Goal: Find specific page/section: Find specific page/section

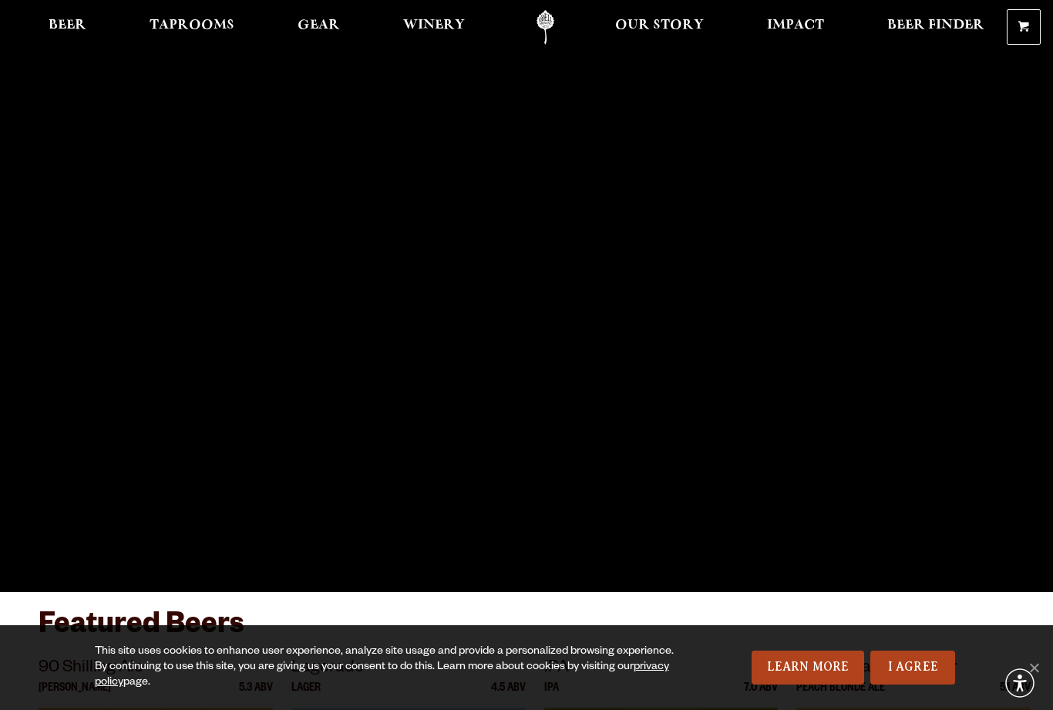
click at [200, 32] on span "Taprooms" at bounding box center [192, 25] width 85 height 12
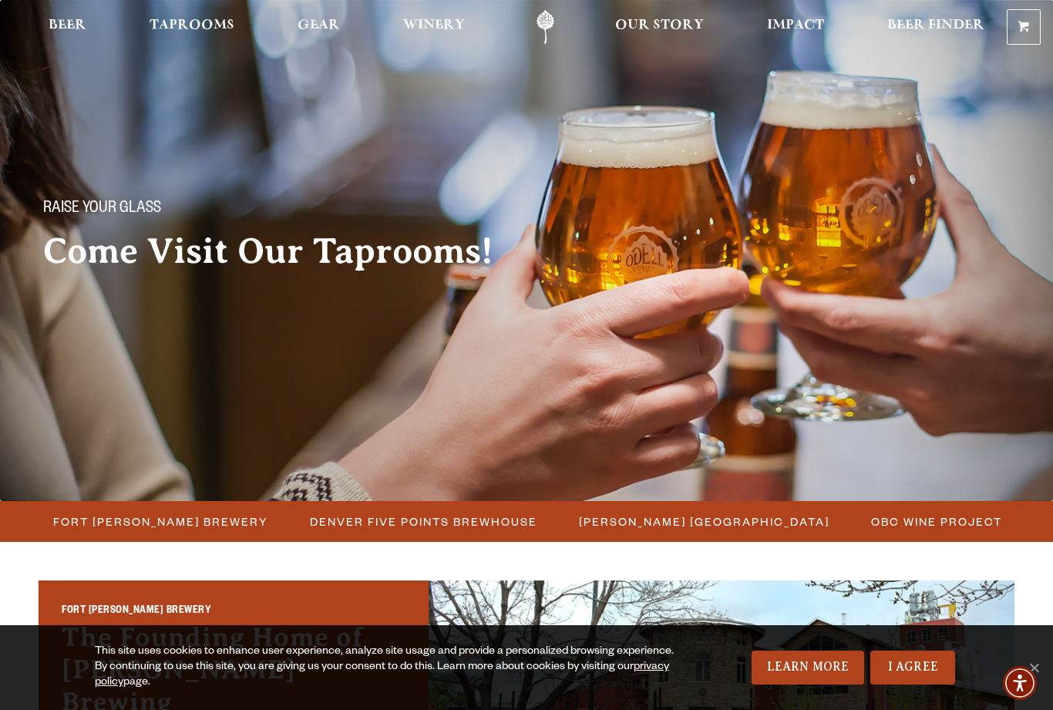
click at [214, 530] on span "Fort [PERSON_NAME] Brewery" at bounding box center [160, 521] width 215 height 22
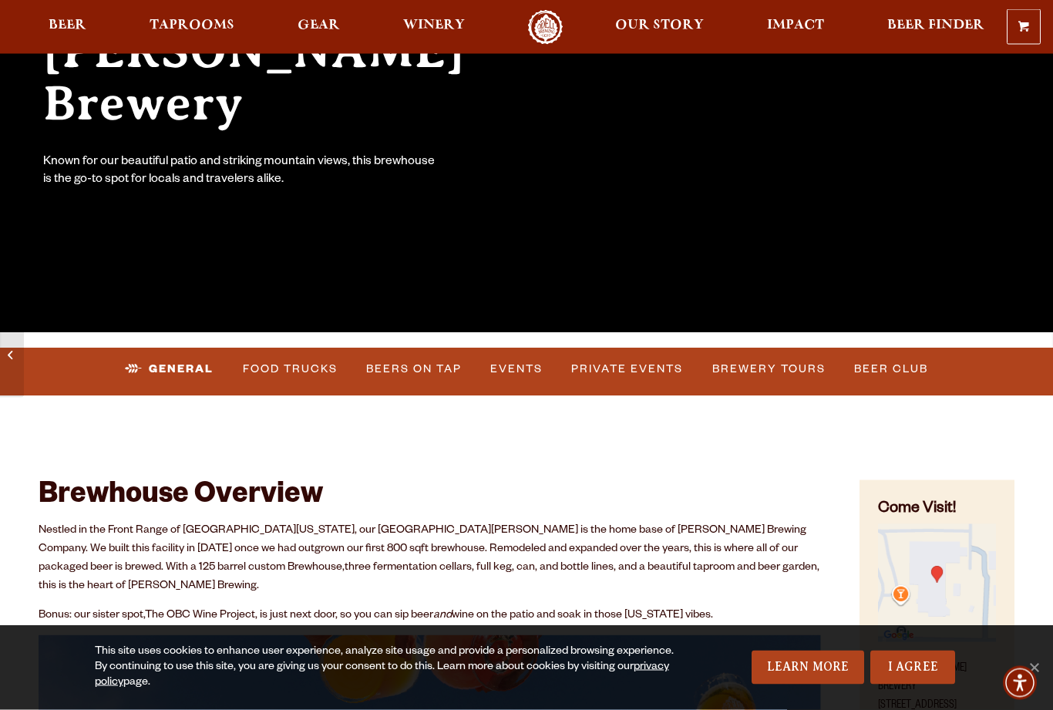
scroll to position [269, 0]
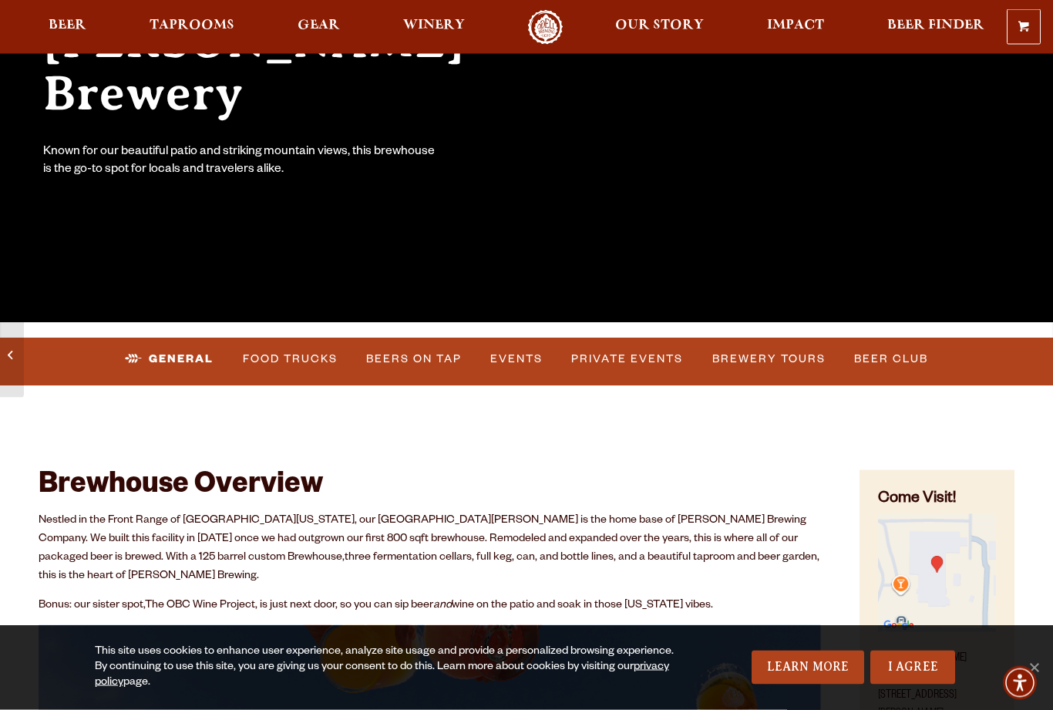
click at [517, 369] on link "Events" at bounding box center [516, 359] width 65 height 35
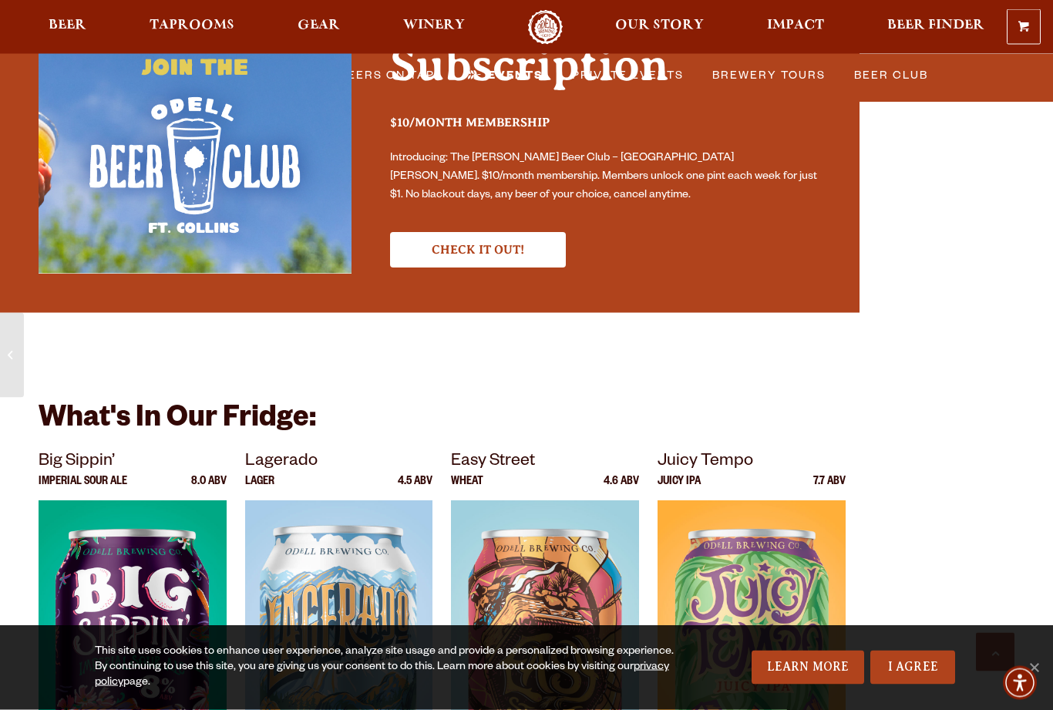
scroll to position [4780, 0]
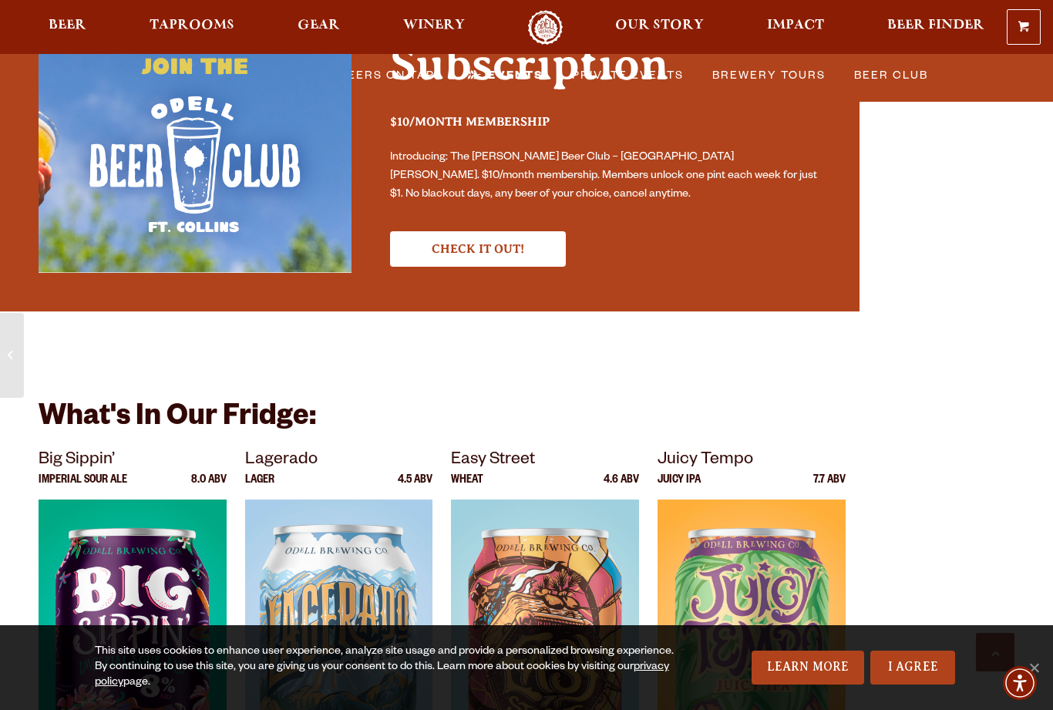
click at [405, 53] on div at bounding box center [526, 27] width 1053 height 54
click at [408, 75] on h2 "Your Best Tasting Subscription" at bounding box center [605, 46] width 431 height 120
click at [401, 77] on div "Your Best Tasting Subscription $10/month membership Introducing: The Odell Beer…" at bounding box center [587, 126] width 470 height 281
click at [413, 80] on div "Your Best Tasting Subscription $10/month membership Introducing: The Odell Beer…" at bounding box center [587, 126] width 470 height 281
click at [397, 69] on h2 "Your Best Tasting Subscription" at bounding box center [605, 46] width 431 height 120
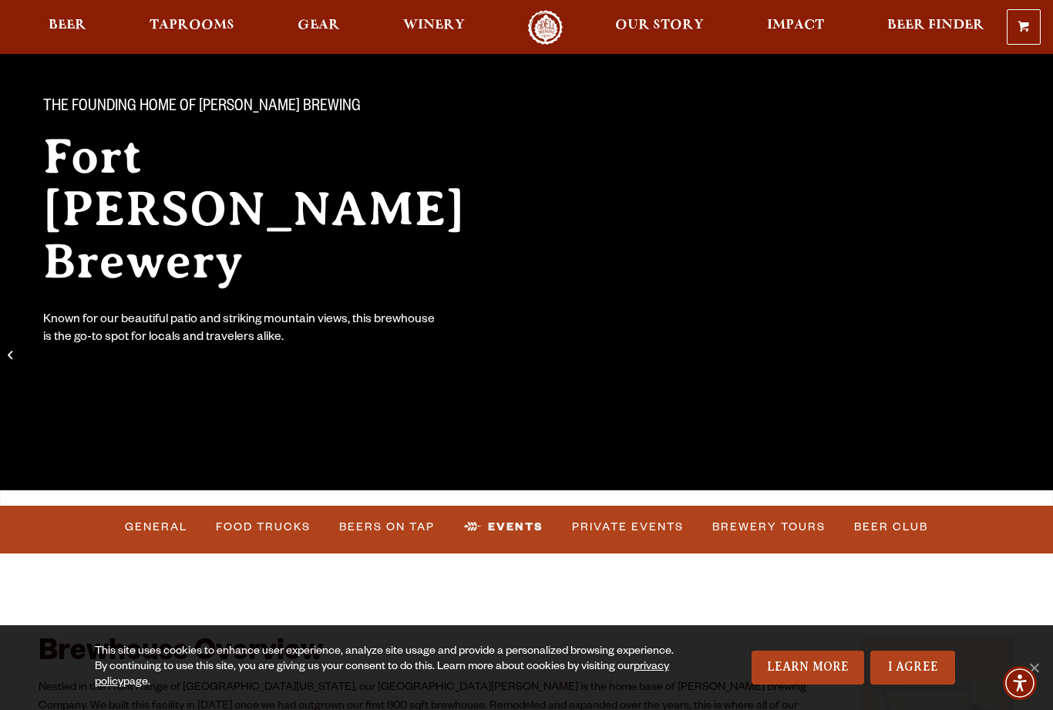
scroll to position [0, 0]
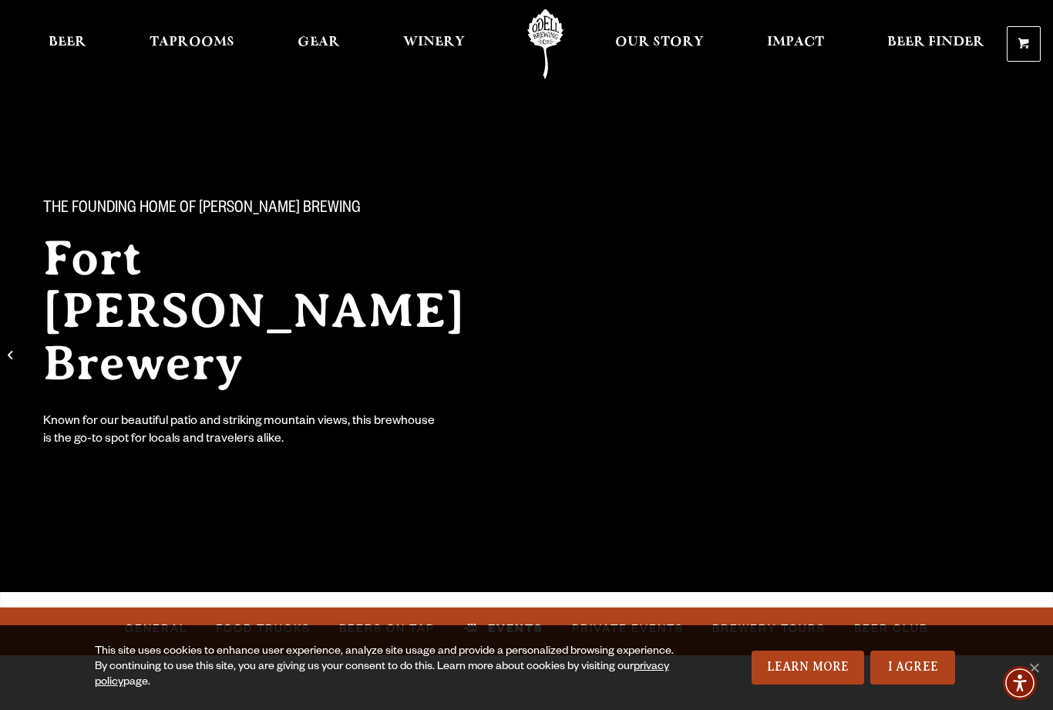
click at [313, 31] on link "Gear" at bounding box center [319, 43] width 62 height 69
